Goal: Download file/media

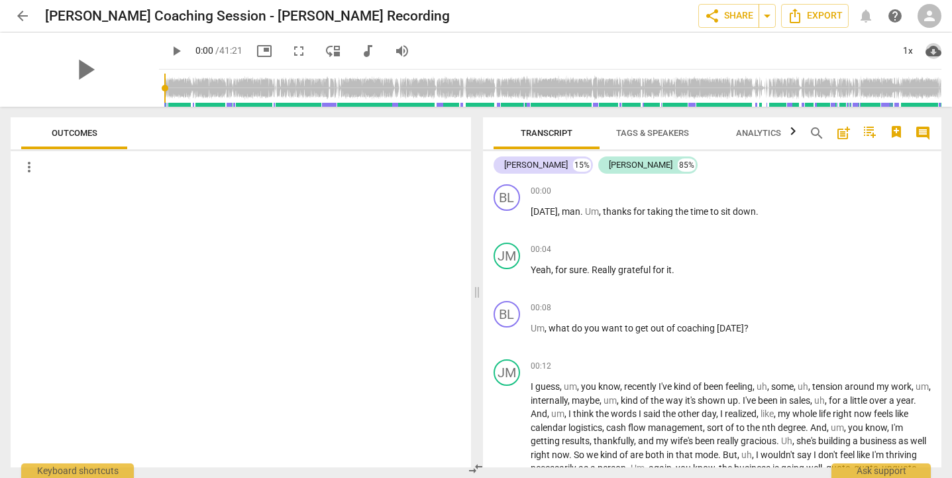
click at [932, 50] on span "cloud_download" at bounding box center [934, 51] width 16 height 16
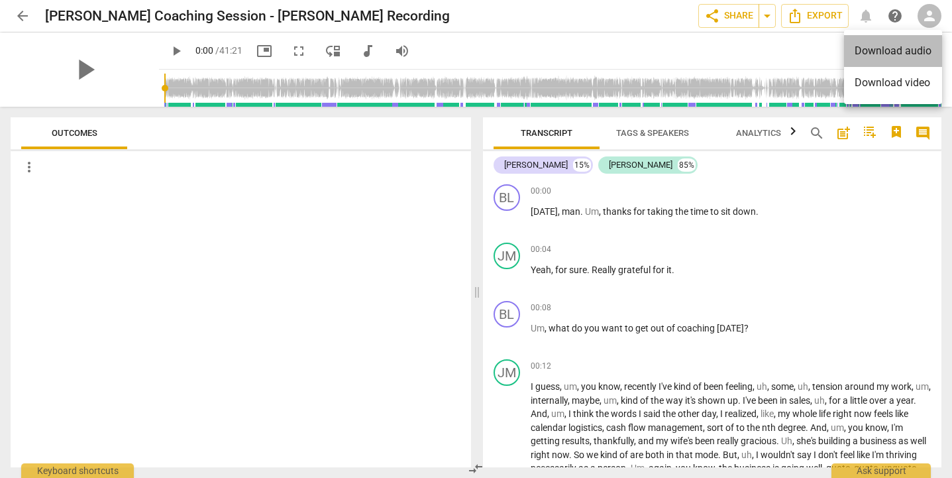
click at [880, 50] on li "Download audio" at bounding box center [893, 51] width 98 height 32
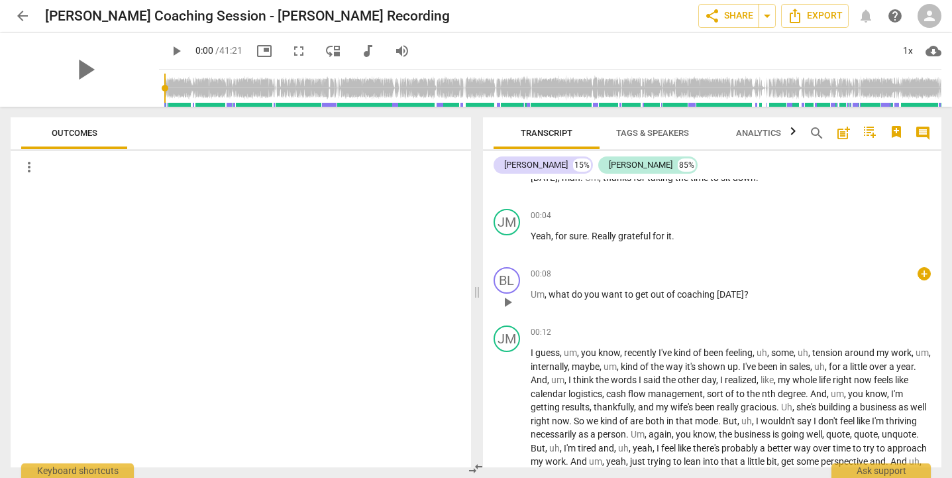
scroll to position [35, 0]
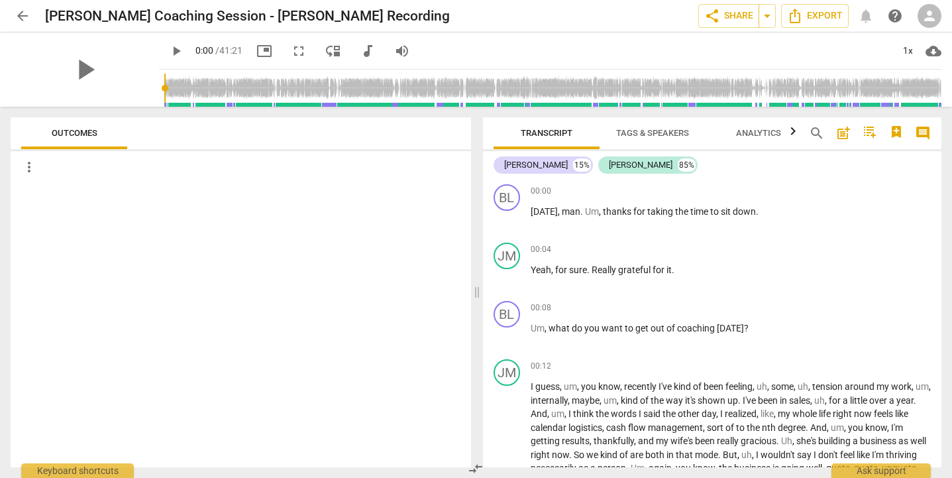
click at [227, 272] on div at bounding box center [241, 325] width 461 height 284
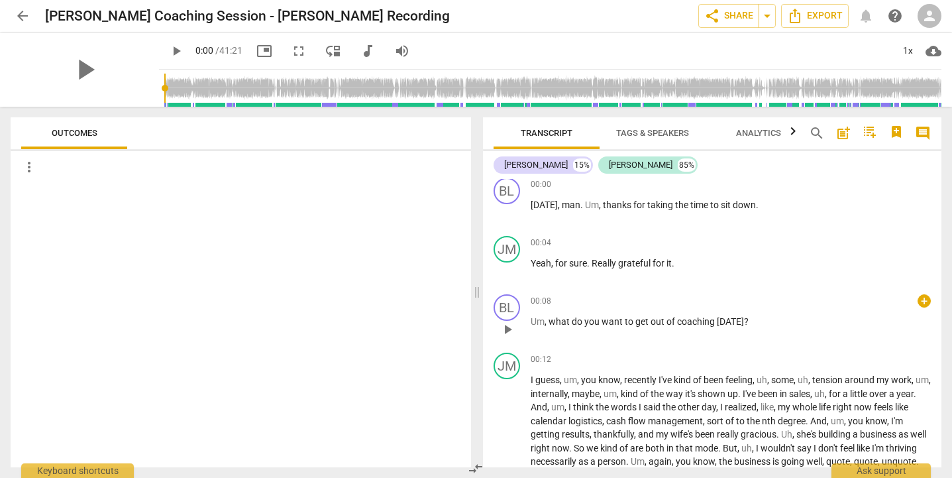
scroll to position [7, 0]
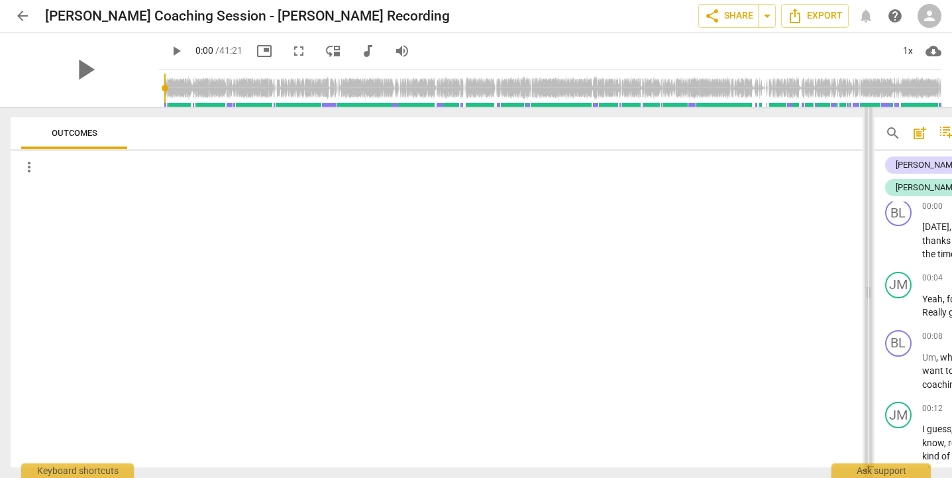
drag, startPoint x: 477, startPoint y: 294, endPoint x: 869, endPoint y: 290, distance: 391.7
click at [869, 290] on span at bounding box center [869, 292] width 8 height 371
click at [870, 292] on span at bounding box center [870, 292] width 8 height 371
click at [867, 294] on span at bounding box center [870, 292] width 8 height 371
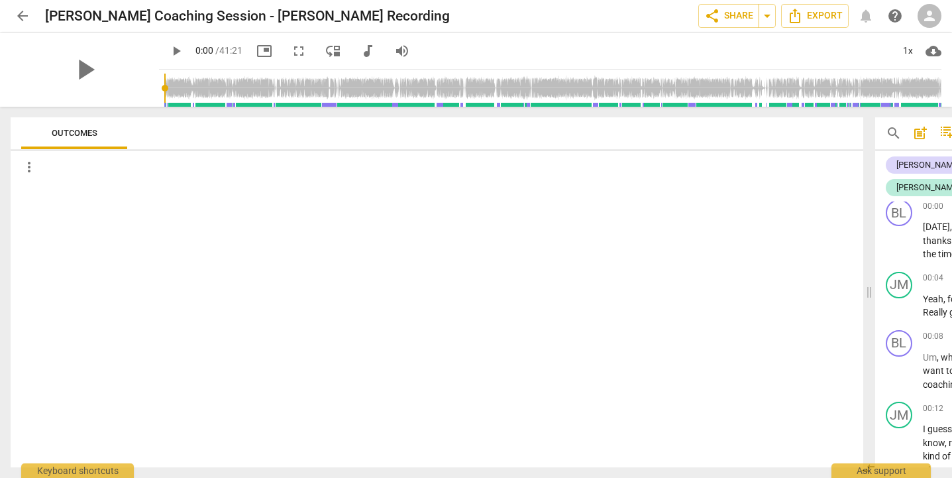
click at [32, 166] on span "more_vert" at bounding box center [29, 167] width 16 height 16
click at [47, 166] on li "Uncheck all" at bounding box center [58, 167] width 75 height 32
click at [28, 166] on span "more_vert" at bounding box center [29, 167] width 16 height 16
click at [38, 168] on li "Uncheck all" at bounding box center [58, 167] width 75 height 32
click at [77, 74] on span "play_arrow" at bounding box center [85, 69] width 34 height 34
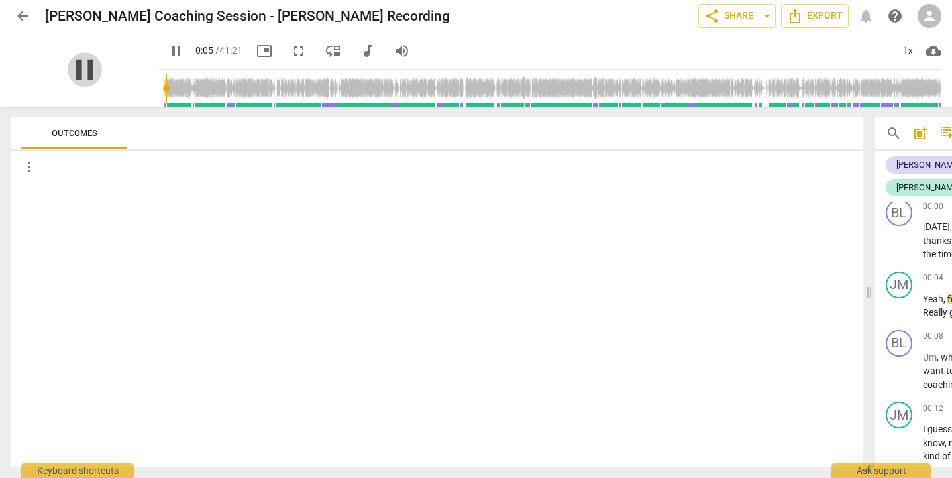
click at [74, 71] on span "pause" at bounding box center [85, 69] width 34 height 34
click at [256, 51] on span "picture_in_picture" at bounding box center [264, 51] width 16 height 16
click at [291, 52] on span "fullscreen" at bounding box center [299, 51] width 16 height 16
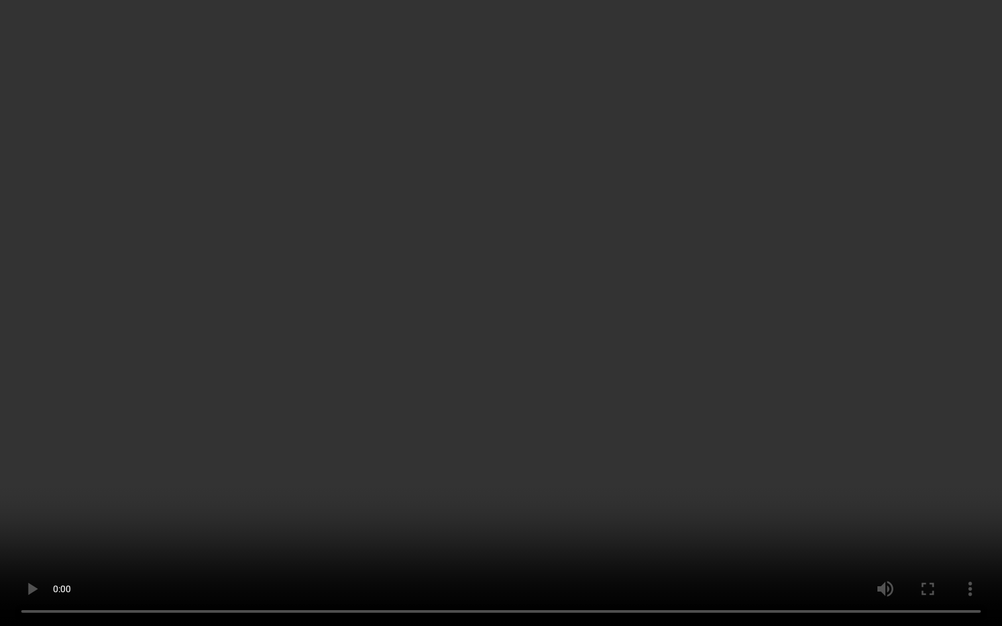
type input "15"
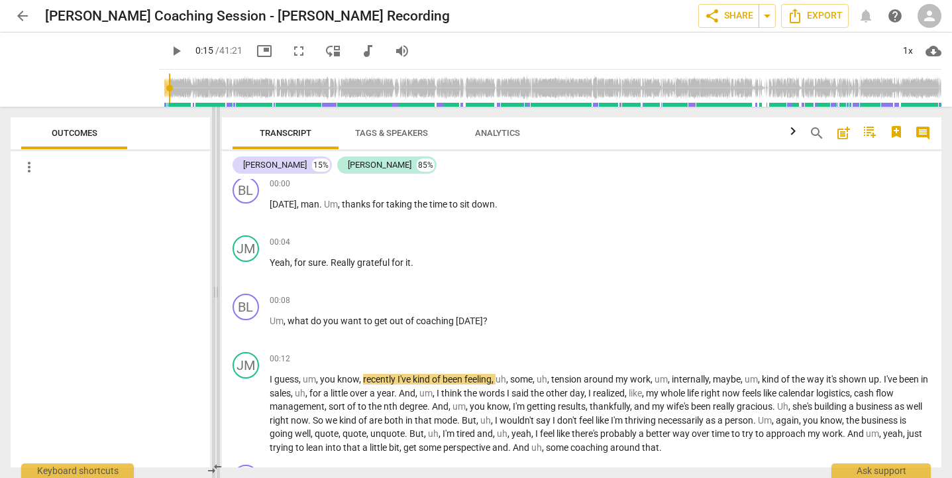
drag, startPoint x: 868, startPoint y: 293, endPoint x: 211, endPoint y: 223, distance: 661.2
click at [212, 223] on span at bounding box center [216, 292] width 8 height 371
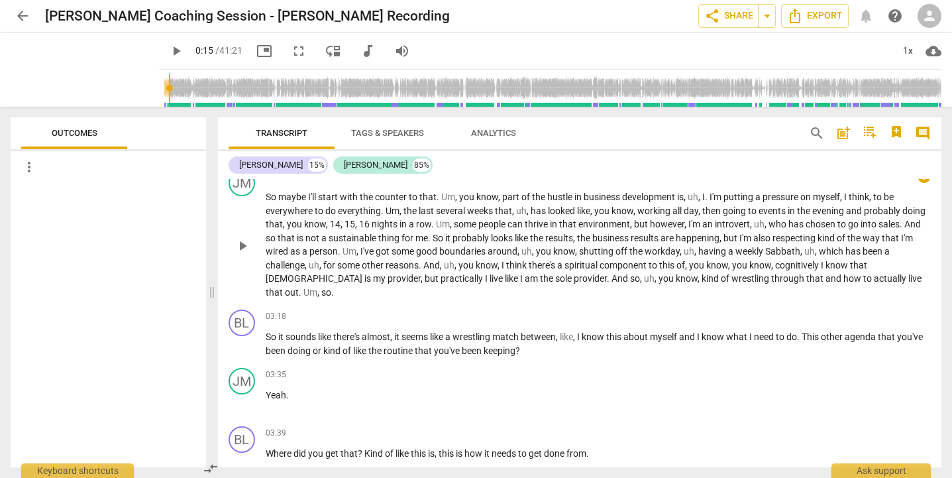
scroll to position [349, 0]
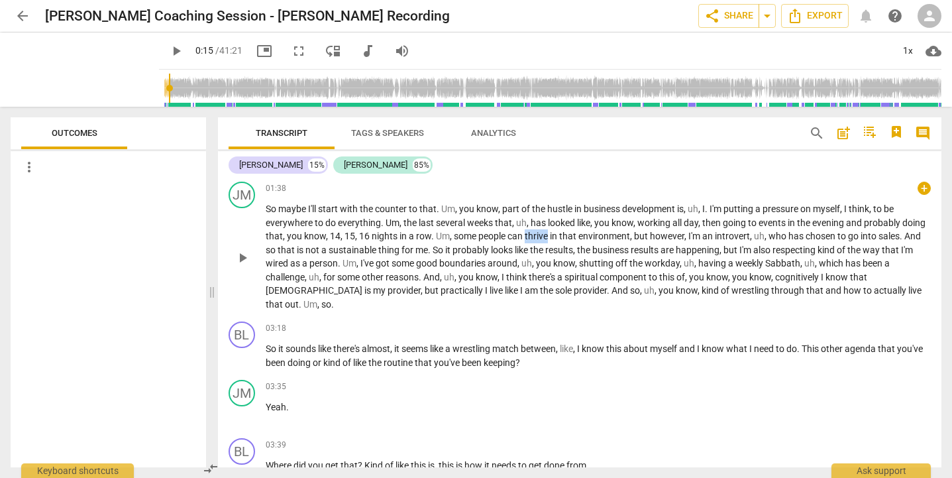
drag, startPoint x: 550, startPoint y: 235, endPoint x: 573, endPoint y: 237, distance: 23.2
click at [573, 237] on p "So maybe I'll start with the counter to that . Um , you know , part of the hust…" at bounding box center [599, 256] width 666 height 109
click at [715, 238] on span "an" at bounding box center [708, 236] width 13 height 11
drag, startPoint x: 640, startPoint y: 293, endPoint x: 675, endPoint y: 293, distance: 35.8
click at [732, 293] on span "wrestling" at bounding box center [752, 290] width 40 height 11
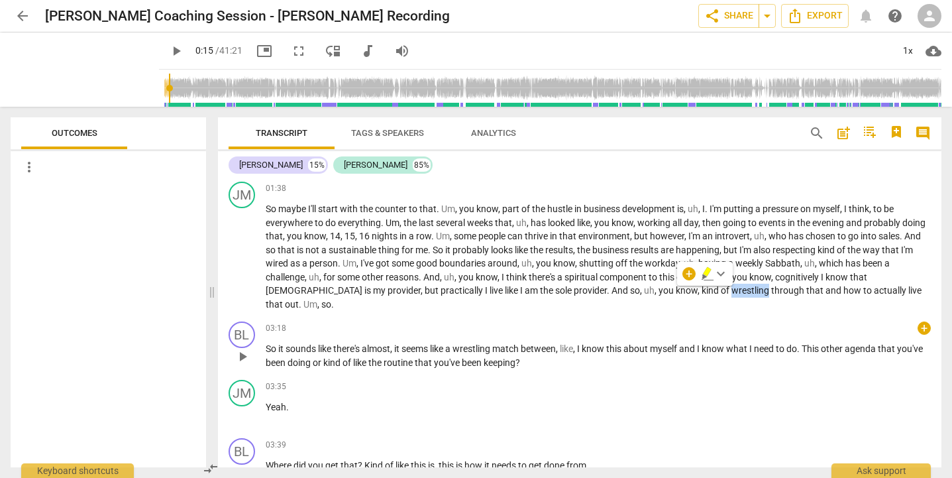
click at [640, 321] on div "03:18 + keyboard_arrow_right" at bounding box center [599, 327] width 666 height 13
click at [589, 316] on div "BL play_arrow pause 03:18 + keyboard_arrow_right So it sounds like there's almo…" at bounding box center [580, 345] width 724 height 58
drag, startPoint x: 459, startPoint y: 335, endPoint x: 528, endPoint y: 334, distance: 68.9
click at [528, 342] on p "So it sounds like there's almost , it seems like a wrestling match between , li…" at bounding box center [599, 355] width 666 height 27
click at [516, 301] on div "JM play_arrow pause 01:38 + keyboard_arrow_right So maybe I'll start with the c…" at bounding box center [580, 246] width 724 height 140
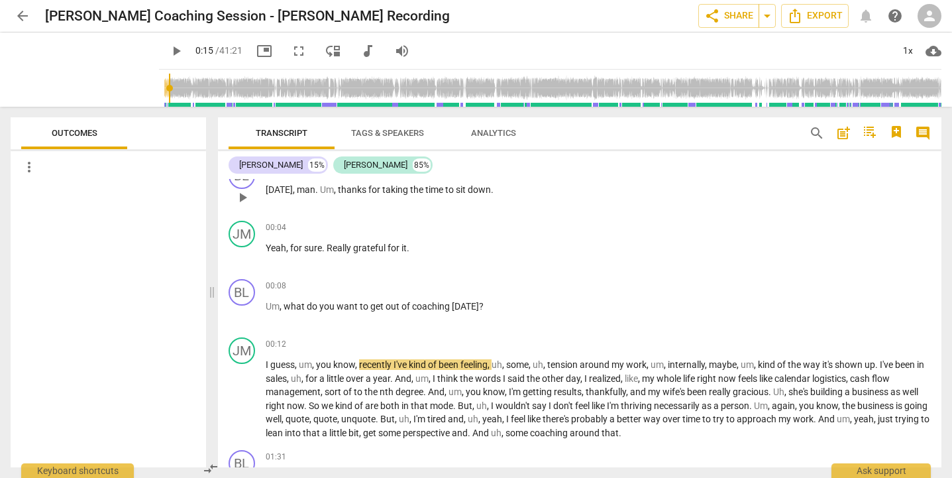
scroll to position [0, 0]
